Goal: Task Accomplishment & Management: Use online tool/utility

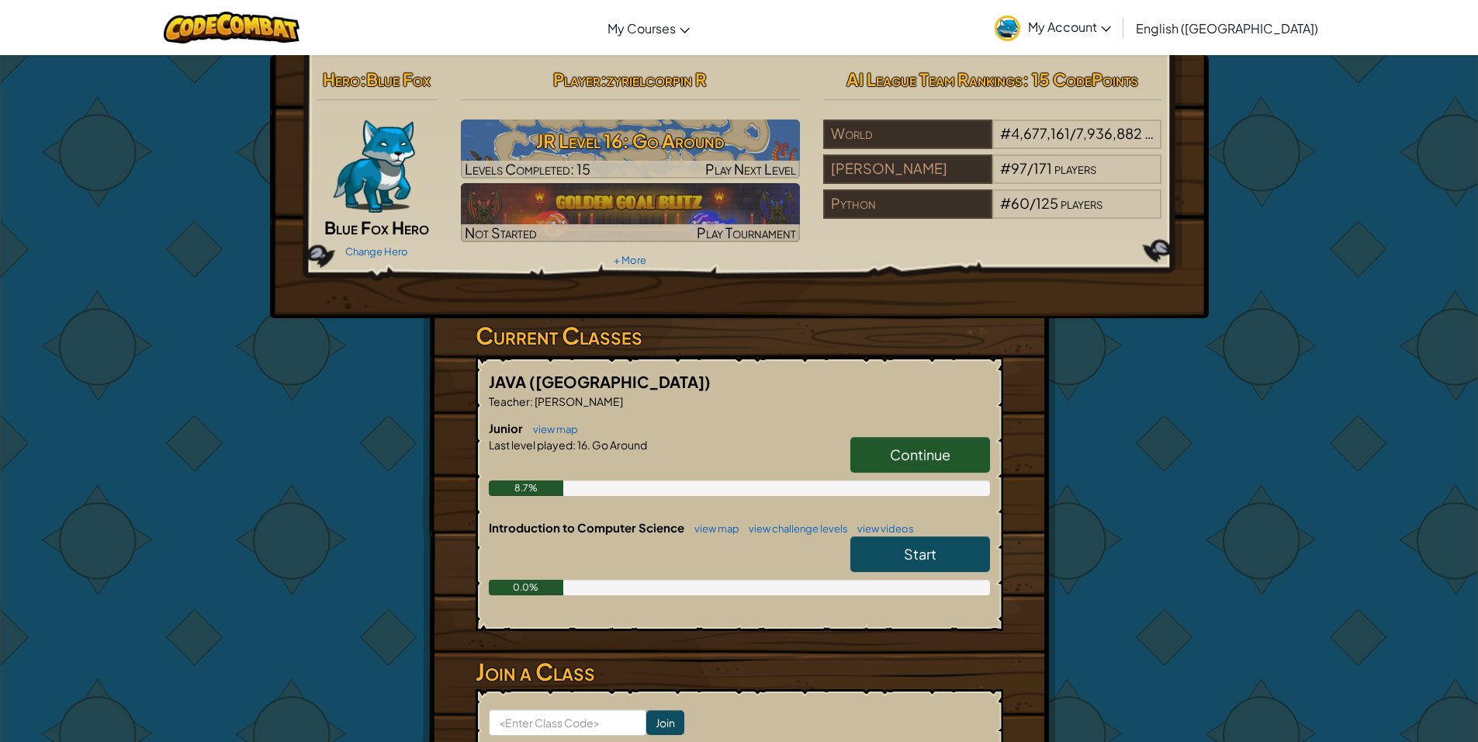
click at [908, 446] on span "Continue" at bounding box center [920, 454] width 61 height 18
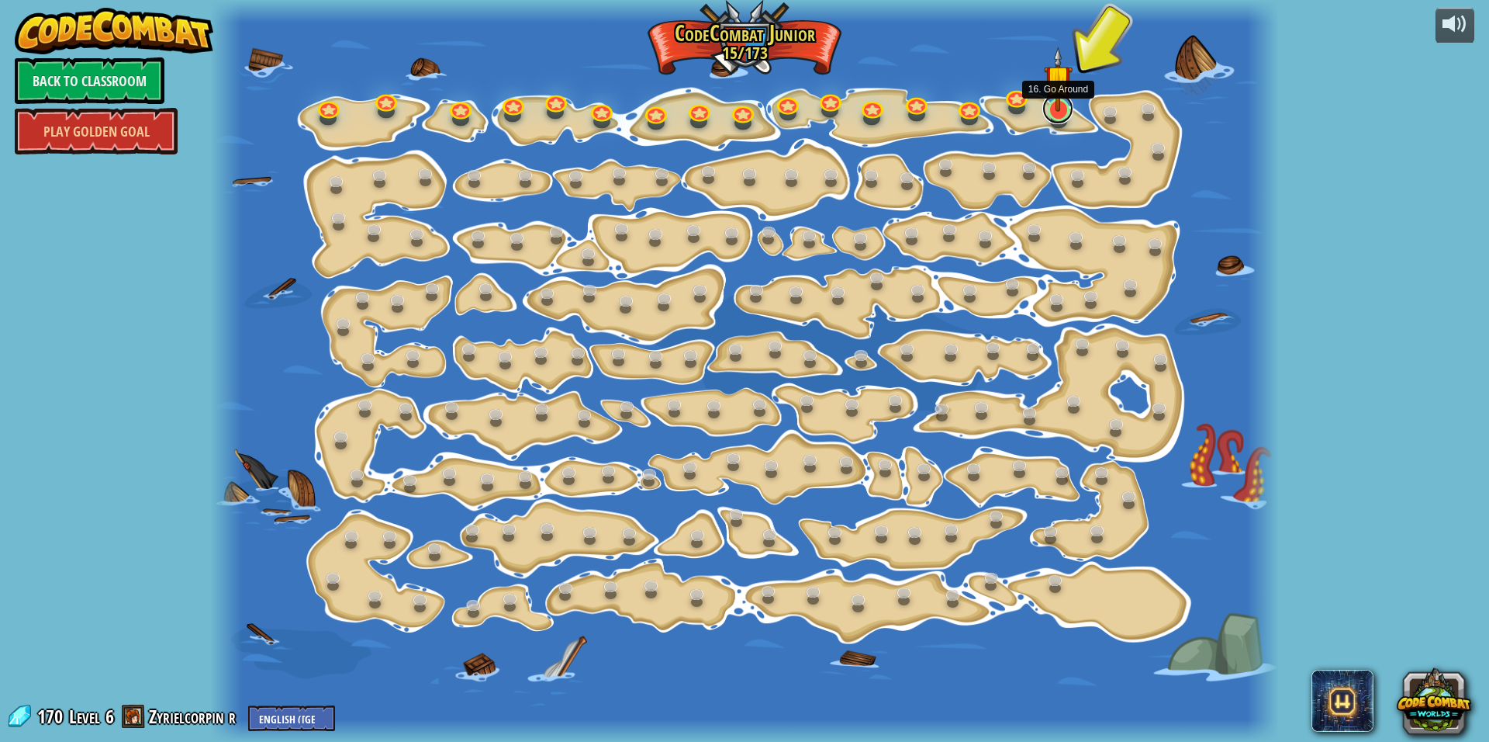
click at [1065, 115] on link at bounding box center [1058, 108] width 31 height 31
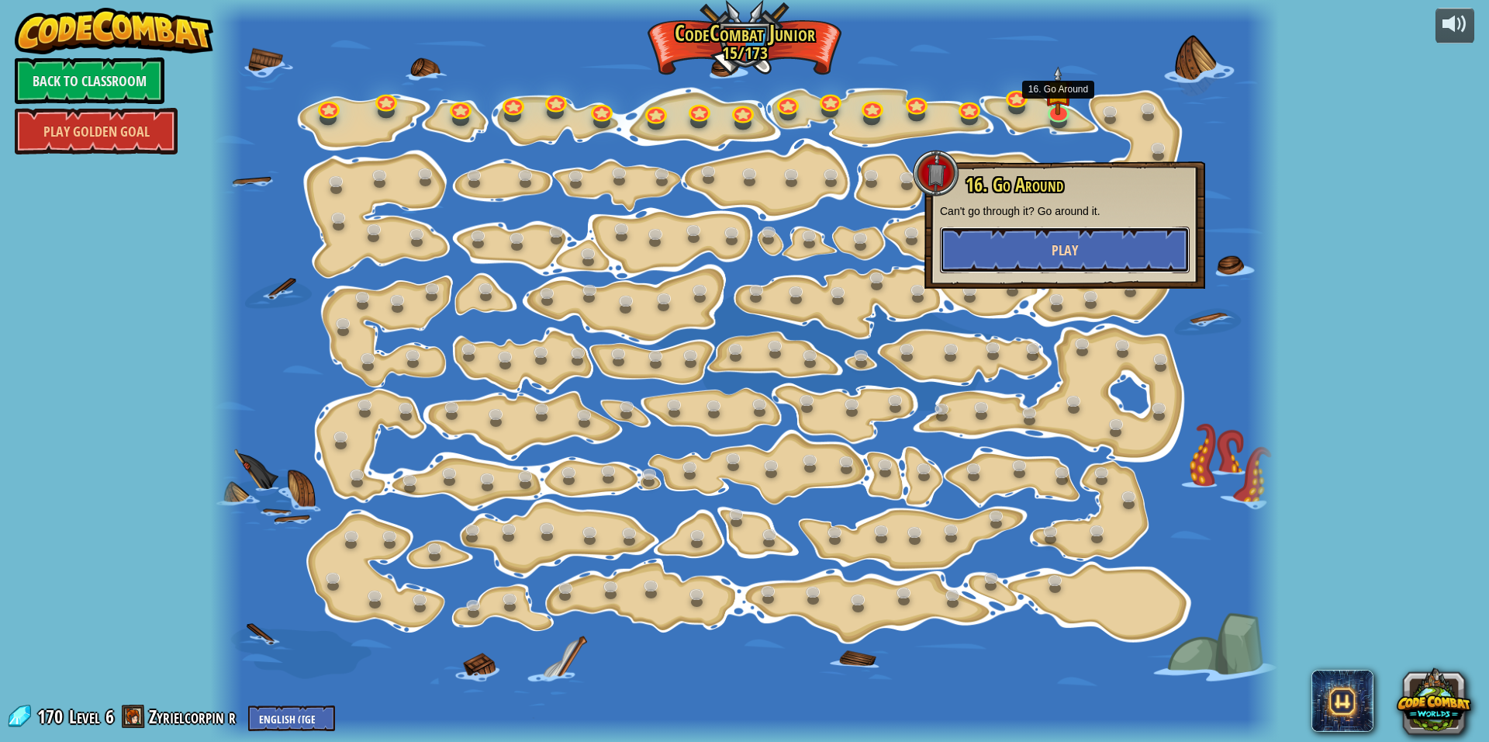
click at [1082, 248] on button "Play" at bounding box center [1065, 250] width 250 height 47
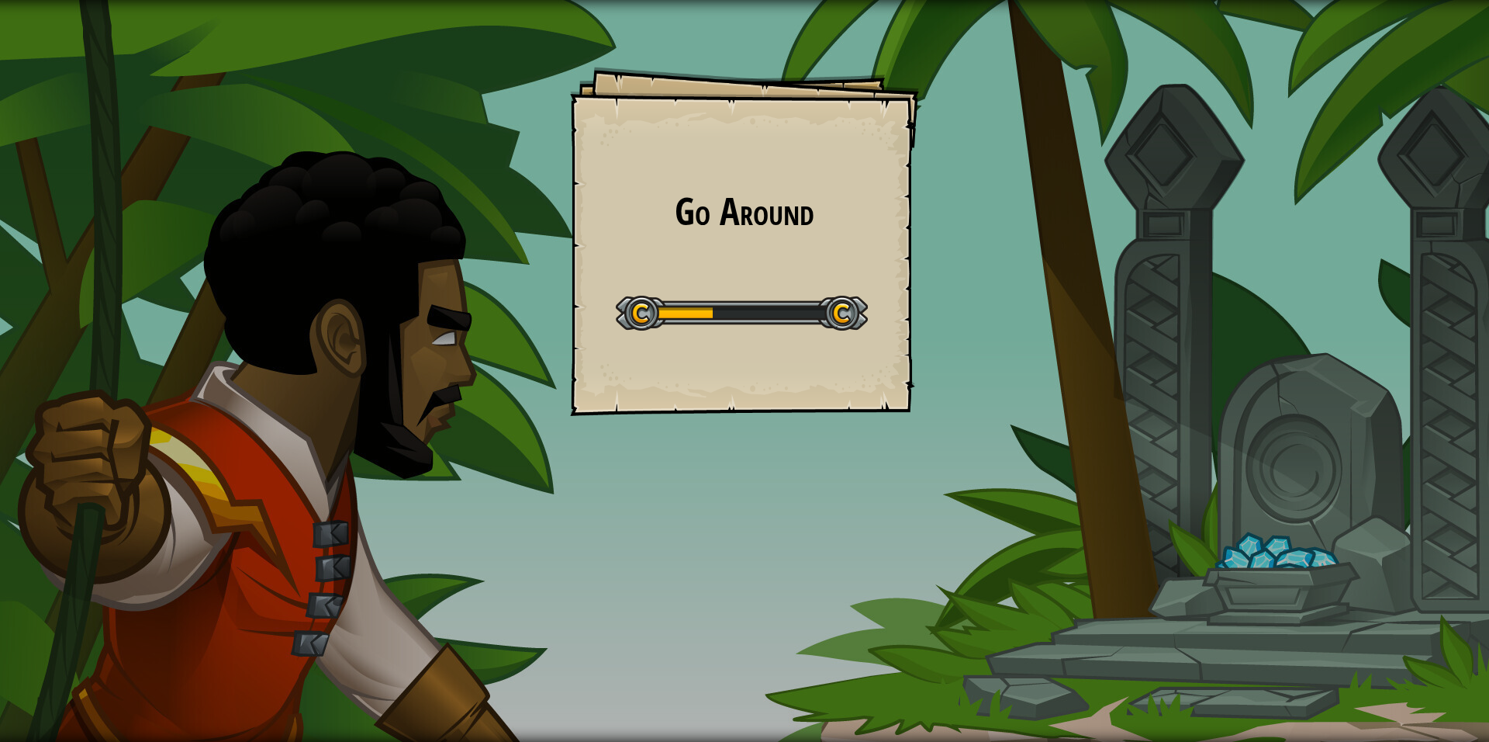
drag, startPoint x: 862, startPoint y: 304, endPoint x: 771, endPoint y: 266, distance: 98.4
click at [877, 360] on div "Go Around Goals Start Level Error loading from server. Try refreshing the page.…" at bounding box center [744, 241] width 349 height 349
click at [741, 338] on div "Start Level" at bounding box center [742, 311] width 252 height 62
click at [760, 319] on div at bounding box center [742, 313] width 252 height 35
click at [760, 314] on div at bounding box center [742, 313] width 252 height 35
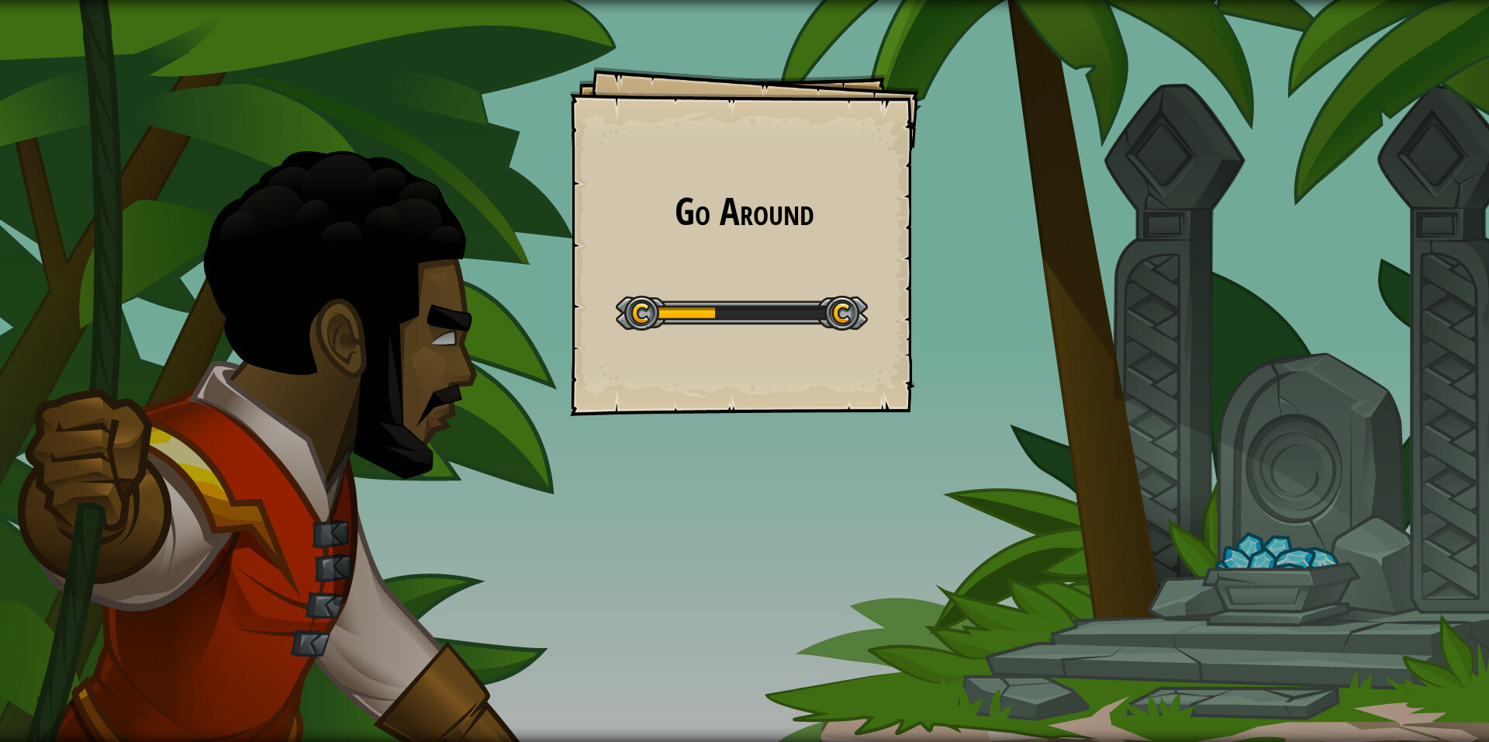
drag, startPoint x: 676, startPoint y: 305, endPoint x: 684, endPoint y: 300, distance: 9.7
click at [680, 303] on div at bounding box center [742, 313] width 252 height 35
click at [684, 300] on div at bounding box center [742, 313] width 252 height 35
click at [688, 303] on div at bounding box center [742, 313] width 252 height 35
drag, startPoint x: 668, startPoint y: 458, endPoint x: 172, endPoint y: 2, distance: 673.1
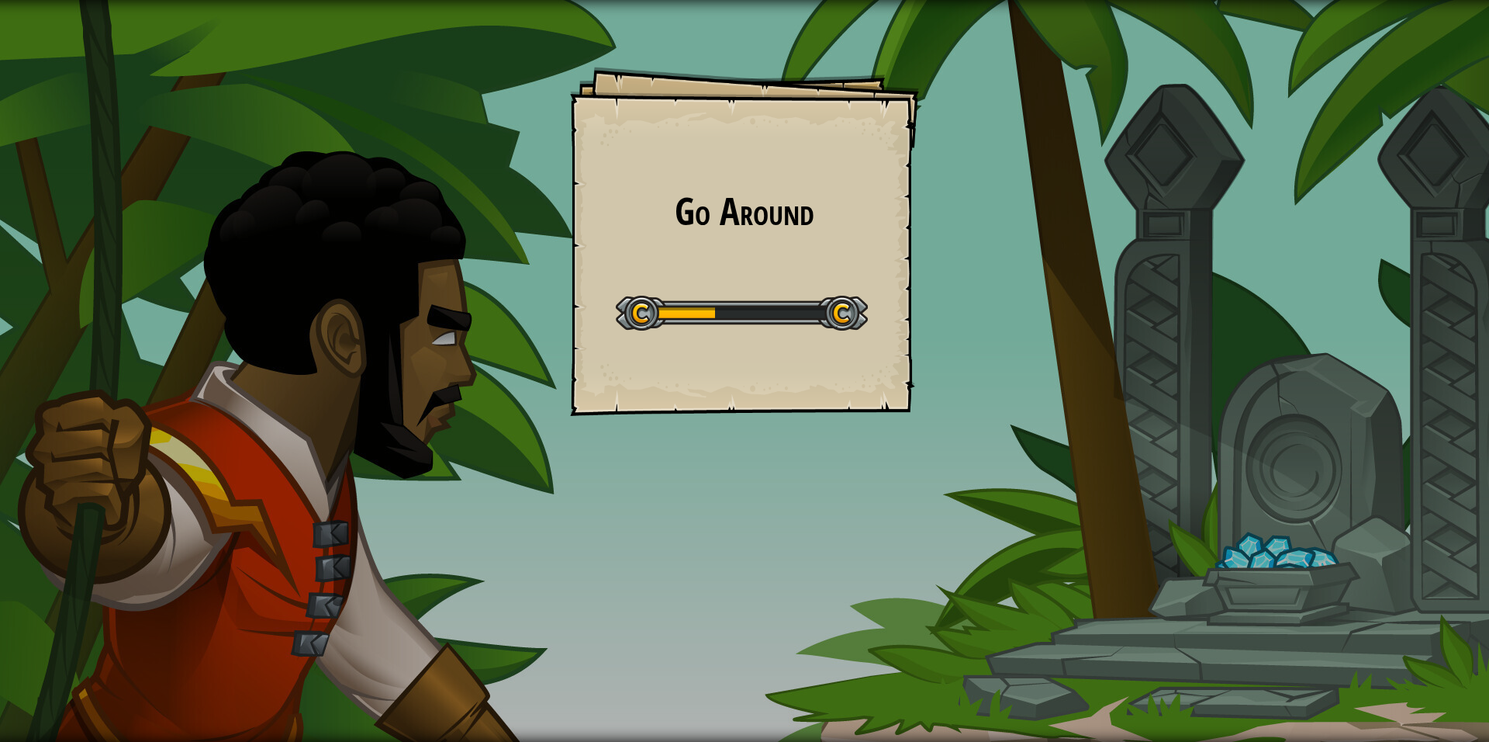
click at [466, 253] on div "Go Around Goals Start Level Error loading from server. Try refreshing the page.…" at bounding box center [744, 371] width 1489 height 742
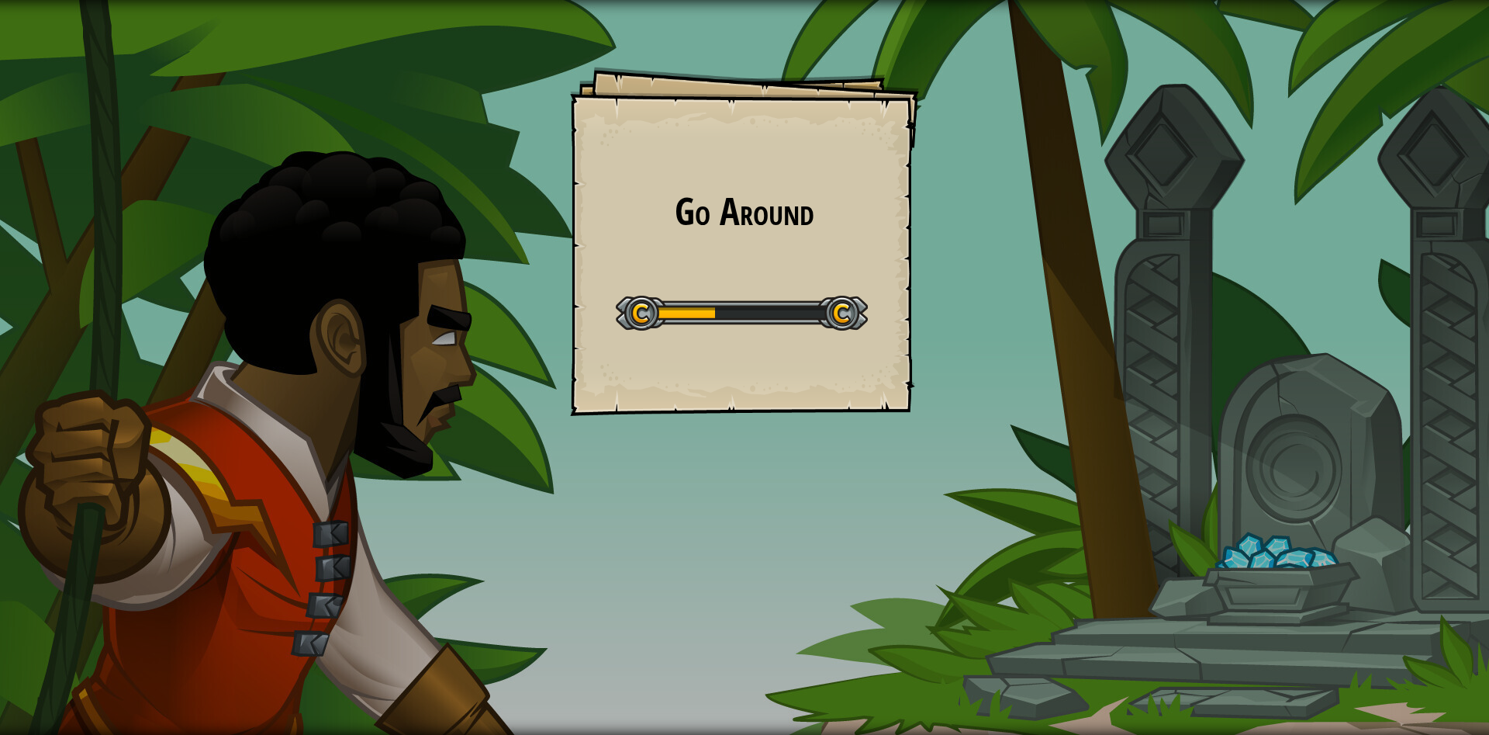
click at [379, 189] on div "Go Around Goals Start Level Error loading from server. Try refreshing the page.…" at bounding box center [744, 367] width 1489 height 735
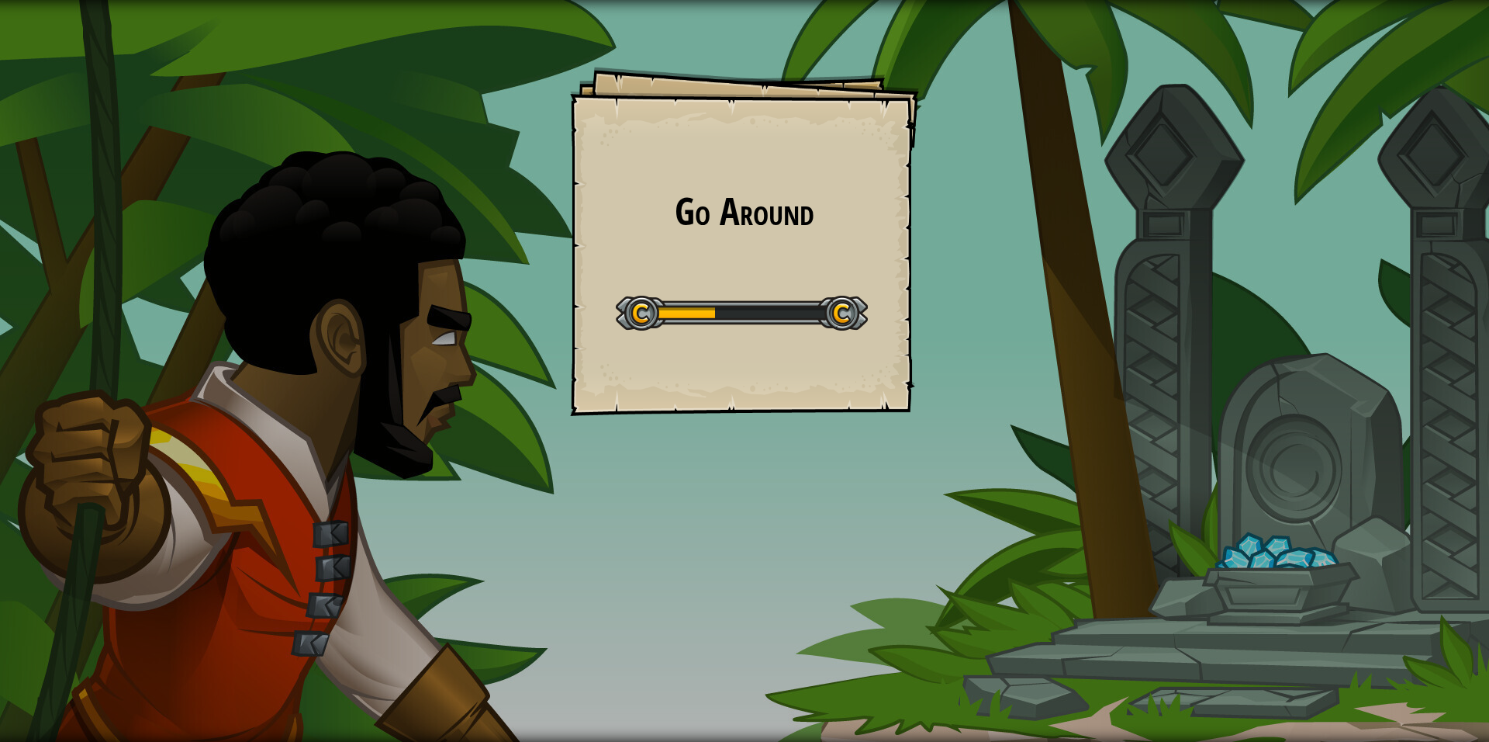
drag, startPoint x: 379, startPoint y: 186, endPoint x: 379, endPoint y: 178, distance: 8.5
click at [379, 183] on div "Go Around Goals Start Level Error loading from server. Try refreshing the page.…" at bounding box center [744, 371] width 1489 height 742
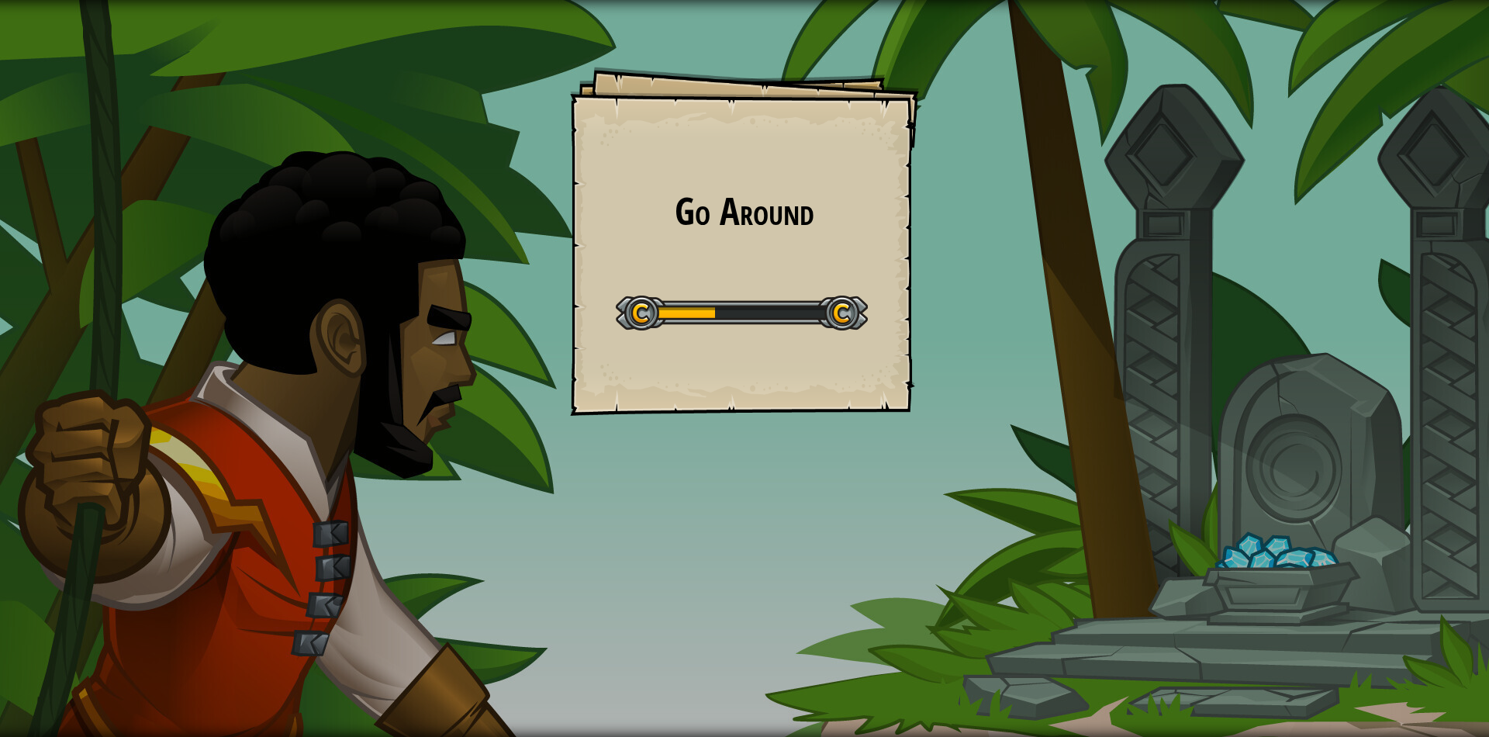
click at [284, 127] on div "Go Around Goals Start Level Error loading from server. Try refreshing the page.…" at bounding box center [744, 368] width 1489 height 737
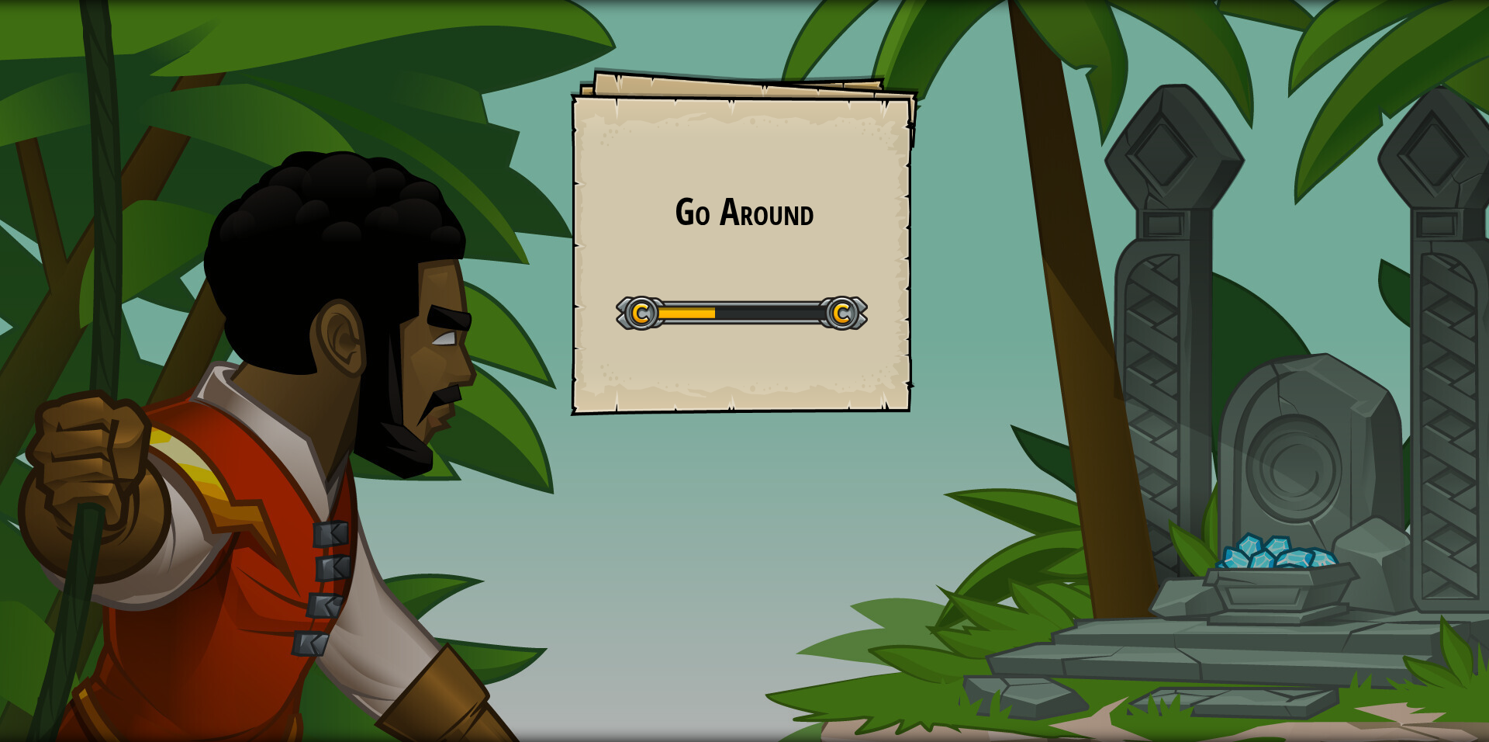
click at [285, 126] on div "Go Around Goals Start Level Error loading from server. Try refreshing the page.…" at bounding box center [744, 371] width 1489 height 742
